Goal: Task Accomplishment & Management: Use online tool/utility

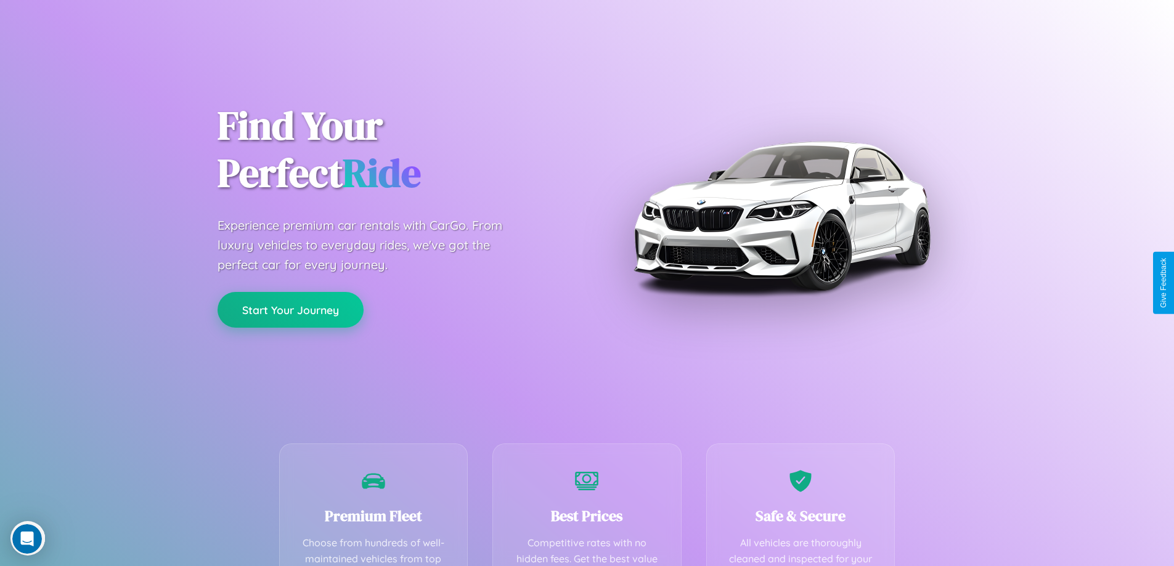
click at [290, 310] on button "Start Your Journey" at bounding box center [291, 310] width 146 height 36
click at [290, 309] on button "Start Your Journey" at bounding box center [291, 310] width 146 height 36
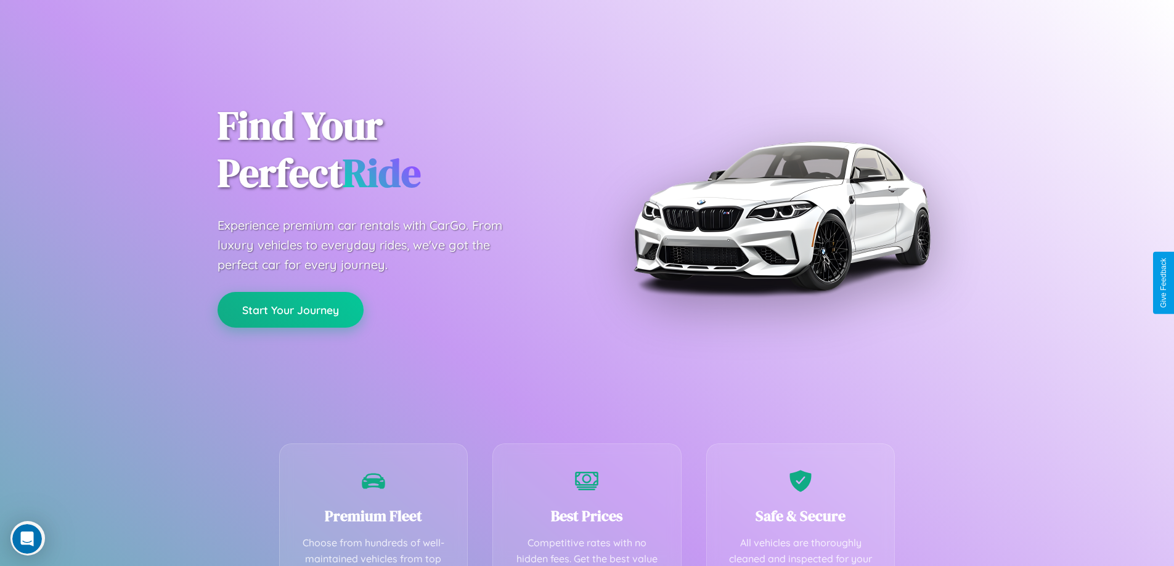
click at [290, 309] on button "Start Your Journey" at bounding box center [291, 310] width 146 height 36
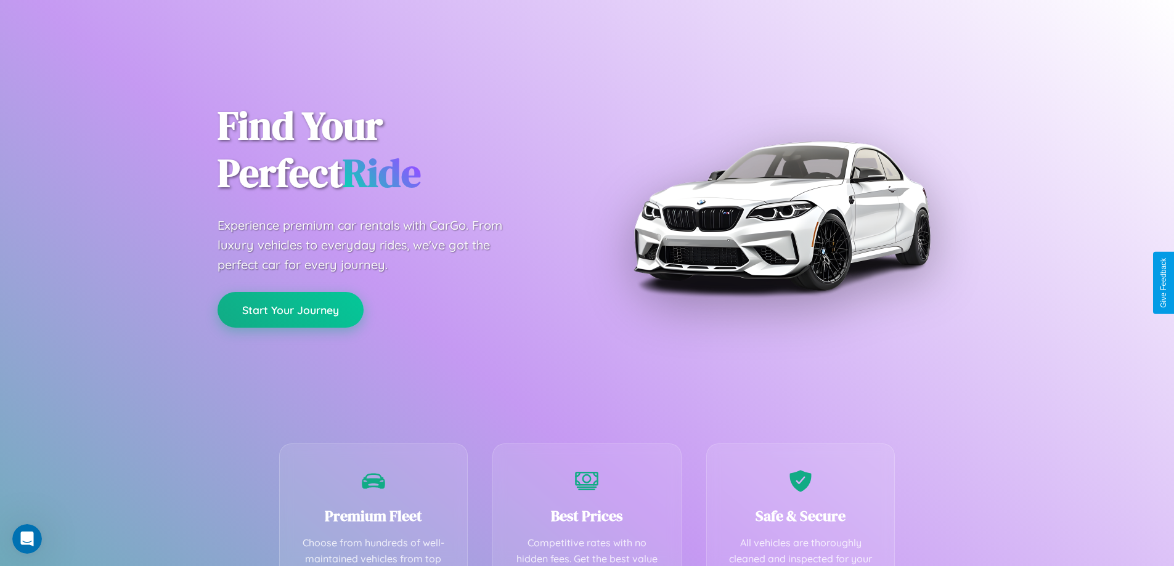
click at [290, 309] on button "Start Your Journey" at bounding box center [291, 310] width 146 height 36
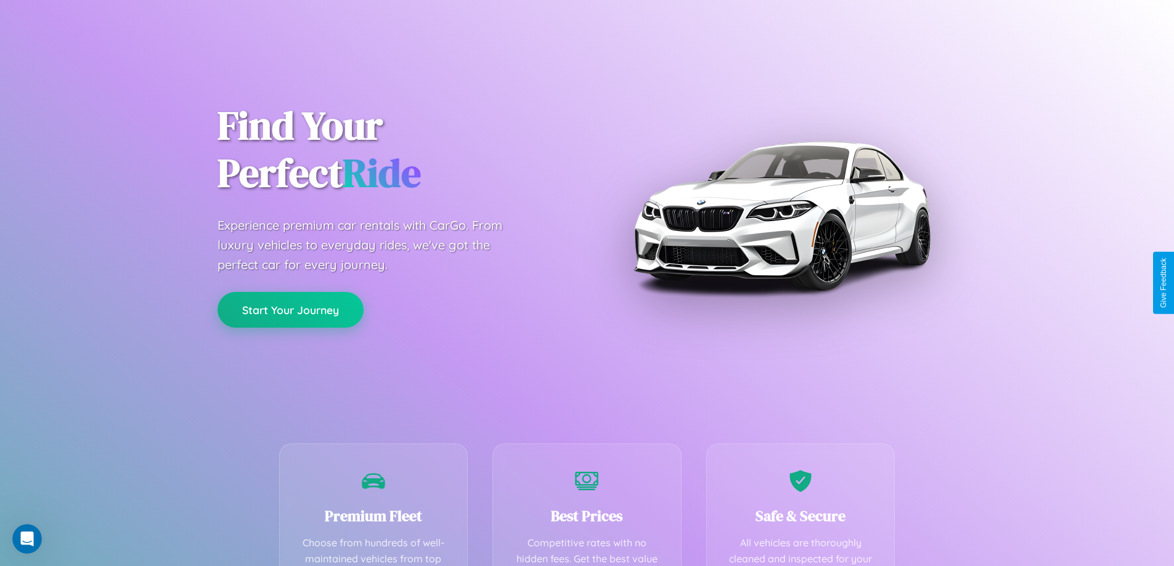
click at [290, 309] on button "Start Your Journey" at bounding box center [291, 310] width 146 height 36
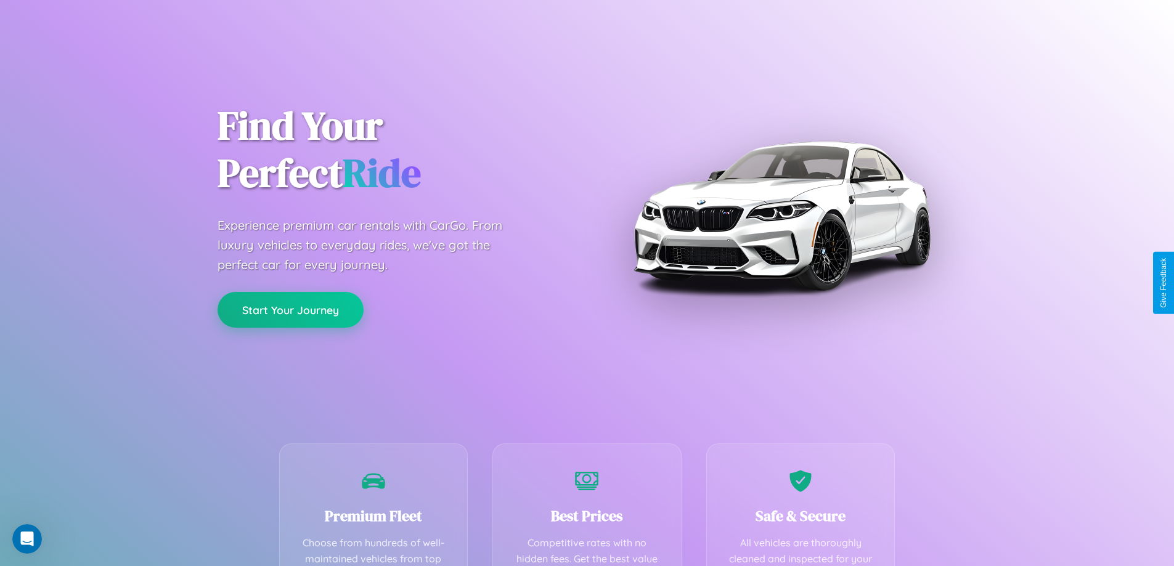
click at [290, 309] on button "Start Your Journey" at bounding box center [291, 310] width 146 height 36
